Goal: Task Accomplishment & Management: Use online tool/utility

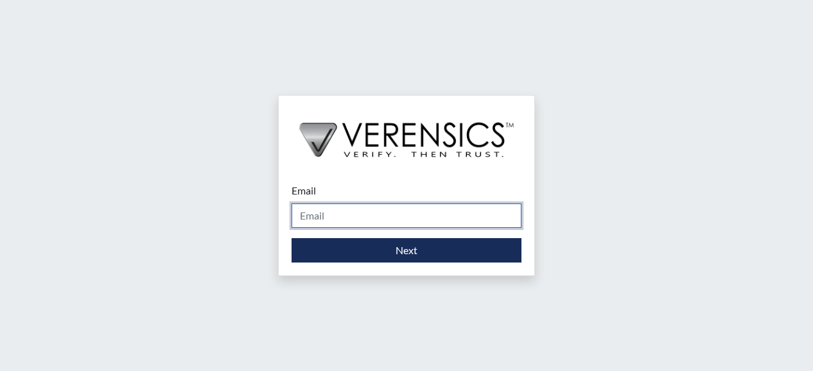
click at [346, 217] on input "Email" at bounding box center [407, 216] width 230 height 24
type input "[PERSON_NAME][EMAIL_ADDRESS][DOMAIN_NAME]"
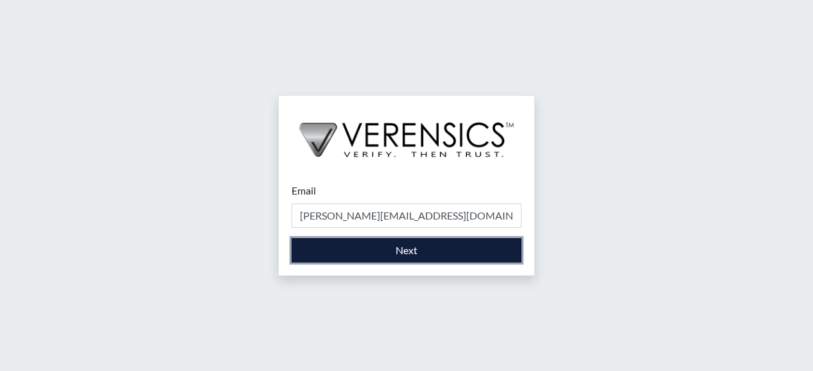
click at [392, 248] on button "Next" at bounding box center [407, 250] width 230 height 24
